Goal: Task Accomplishment & Management: Use online tool/utility

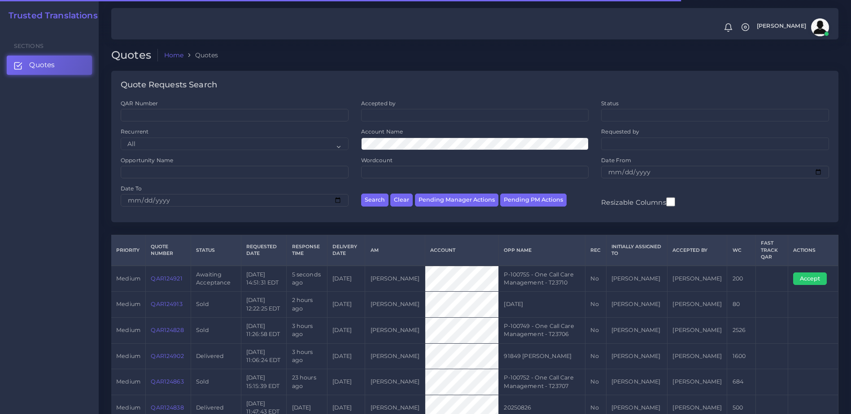
click at [168, 283] on td "QAR124921" at bounding box center [168, 279] width 45 height 26
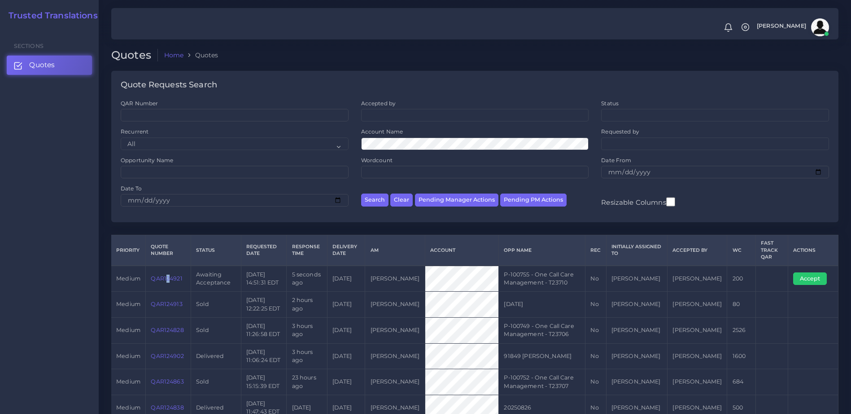
click at [165, 280] on link "QAR124921" at bounding box center [166, 278] width 31 height 7
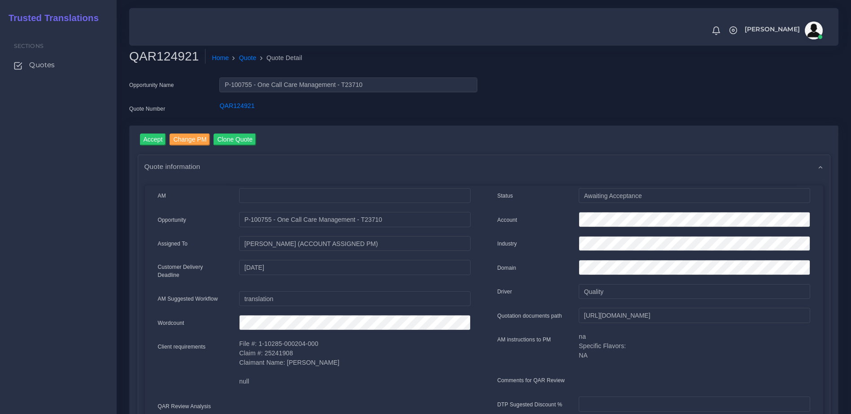
click at [145, 138] on input "Accept" at bounding box center [153, 140] width 26 height 12
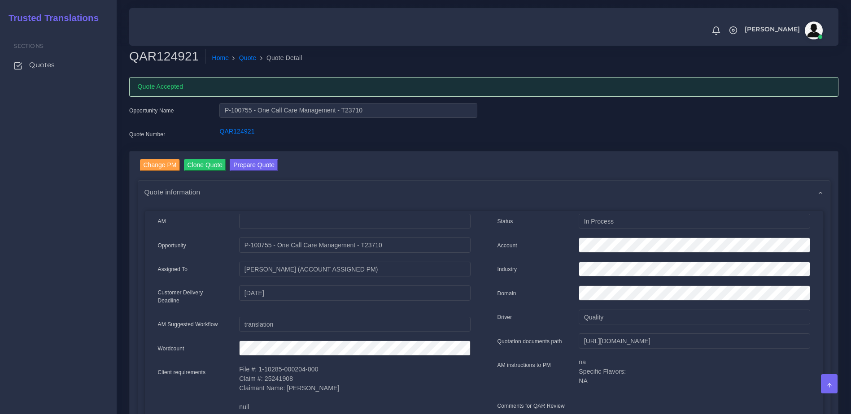
click at [250, 171] on link "Prepare Quote" at bounding box center [254, 166] width 48 height 14
click at [247, 165] on button "Prepare Quote" at bounding box center [254, 165] width 48 height 12
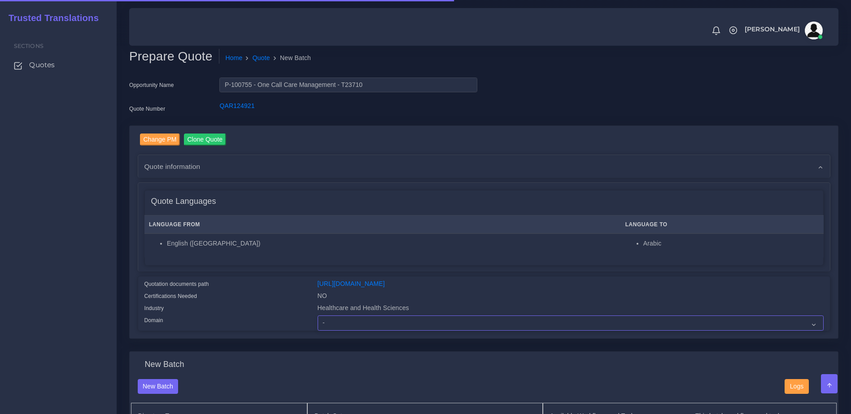
click at [339, 325] on select "- Advertising and Media Agriculture, Forestry and Fishing Architecture, Buildin…" at bounding box center [571, 323] width 506 height 15
select select "Healthcare and Health Sciences"
click at [318, 322] on select "- Advertising and Media Agriculture, Forestry and Fishing Architecture, Buildin…" at bounding box center [571, 323] width 506 height 15
click at [278, 287] on div "Quotation documents path" at bounding box center [224, 285] width 173 height 12
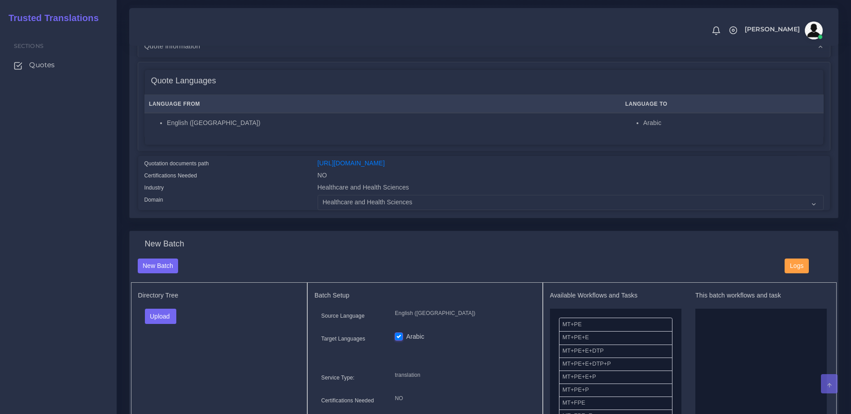
scroll to position [143, 0]
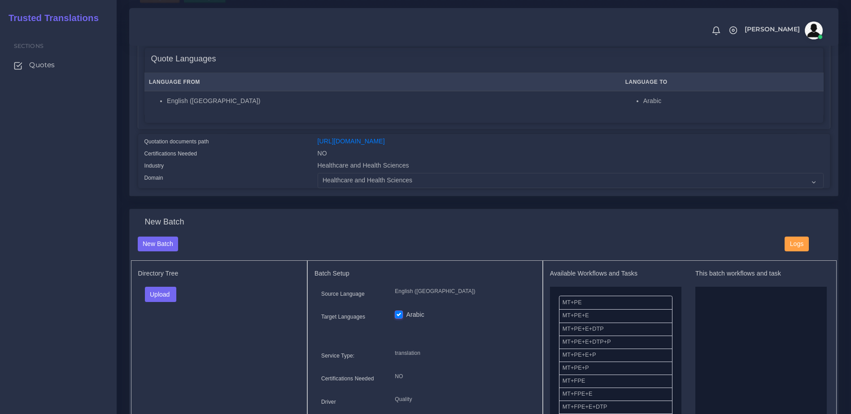
click at [165, 293] on div "Directory Tree Upload Folder Files un/check all" at bounding box center [219, 371] width 177 height 221
click at [160, 302] on button "Upload" at bounding box center [161, 294] width 32 height 15
click at [163, 335] on label "Files" at bounding box center [176, 328] width 62 height 11
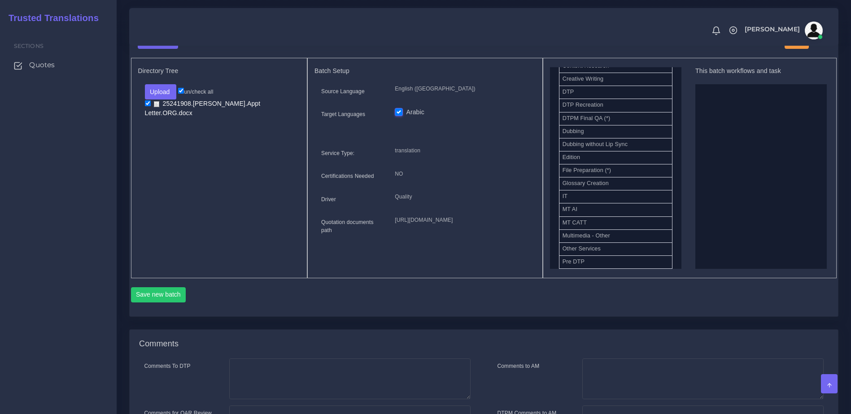
scroll to position [309, 0]
drag, startPoint x: 589, startPoint y: 127, endPoint x: 682, endPoint y: 163, distance: 99.9
click at [671, 184] on ul "MT+PE MT+PE+E MT+PE+E+DTP MT+PE+E+DTP+P MT+PE+E+P MT+PE+P MT+FPE MT+FPE+E MT+FP…" at bounding box center [615, 79] width 131 height 607
drag, startPoint x: 604, startPoint y: 230, endPoint x: 753, endPoint y: 168, distance: 161.5
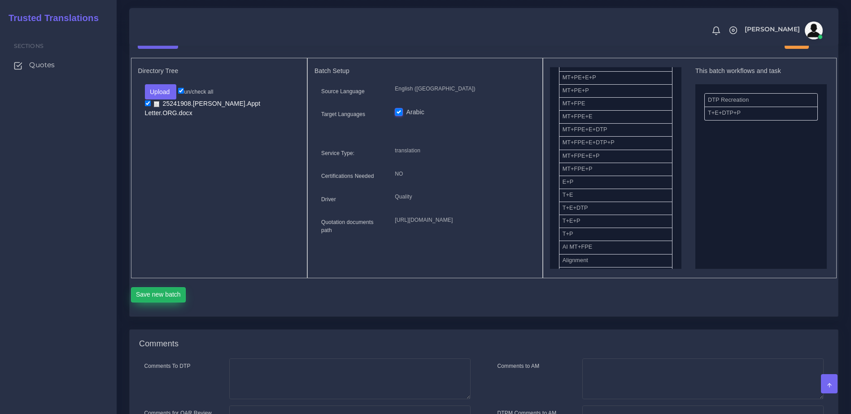
click at [173, 303] on button "Save new batch" at bounding box center [158, 294] width 55 height 15
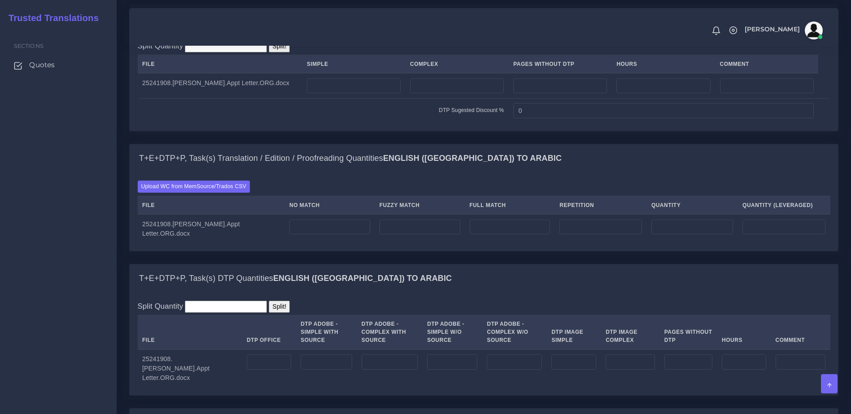
scroll to position [682, 0]
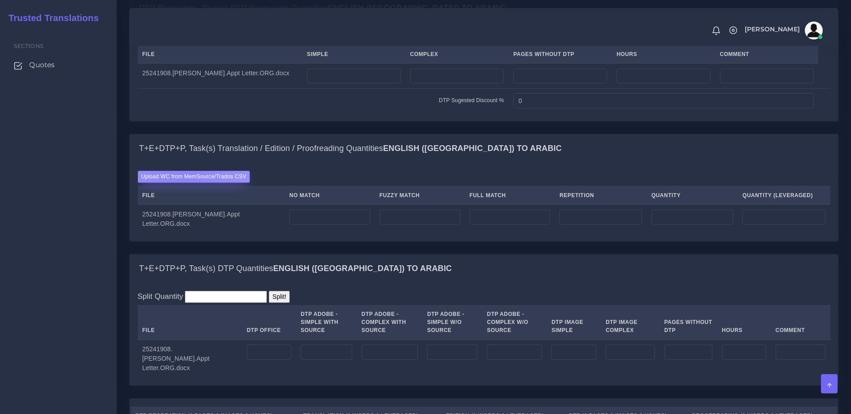
click at [183, 183] on label "Upload WC from MemSource/Trados CSV" at bounding box center [194, 177] width 113 height 12
click at [0, 0] on input "Upload WC from MemSource/Trados CSV" at bounding box center [0, 0] width 0 height 0
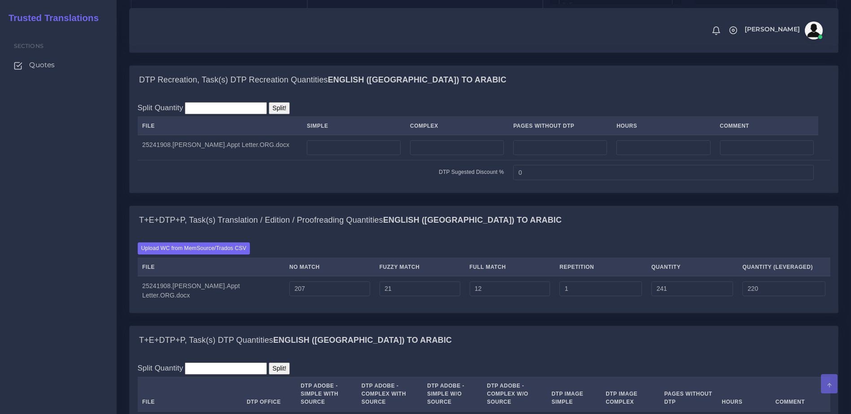
scroll to position [632, 0]
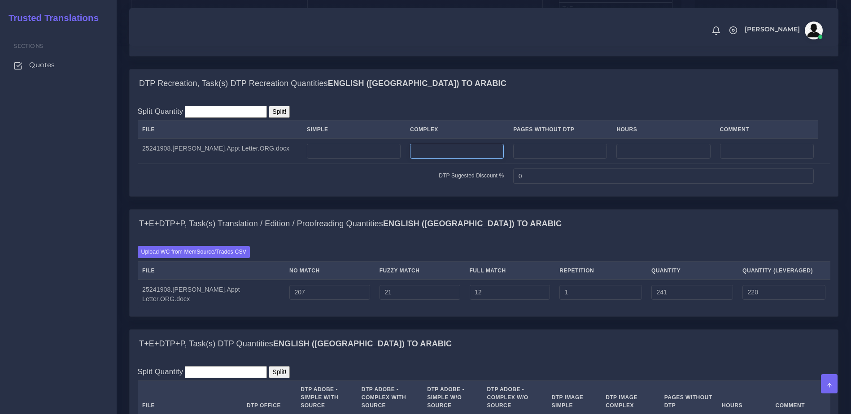
click at [434, 159] on input "number" at bounding box center [457, 151] width 94 height 15
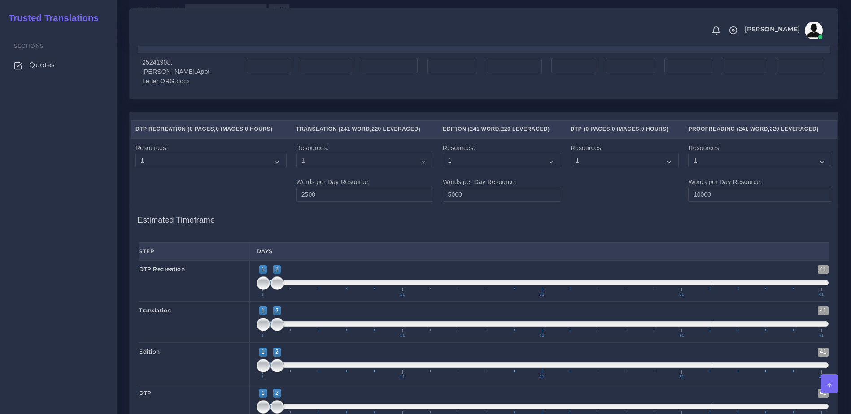
type input "1"
click at [264, 73] on input "number" at bounding box center [269, 65] width 44 height 15
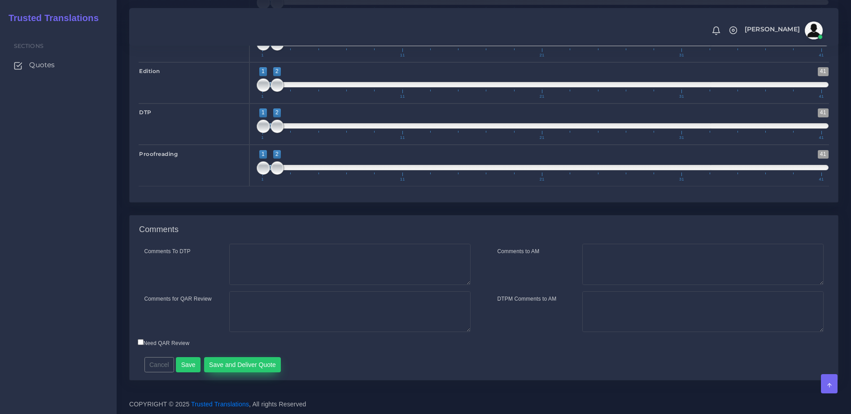
type input "1"
click at [266, 359] on button "Save and Deliver Quote" at bounding box center [242, 364] width 77 height 15
